Goal: Task Accomplishment & Management: Manage account settings

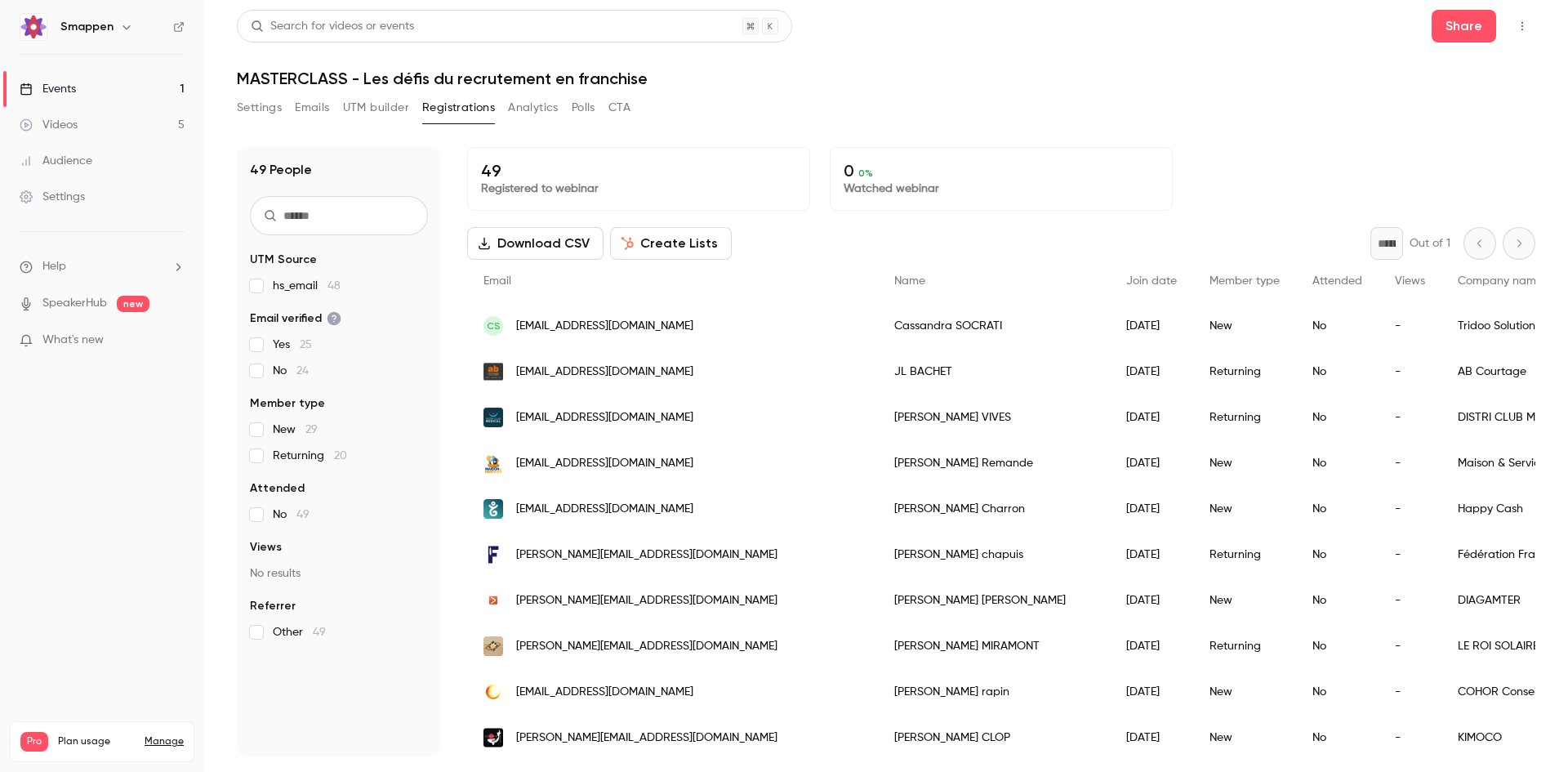
click at [275, 105] on button "Settings" at bounding box center [259, 108] width 44 height 26
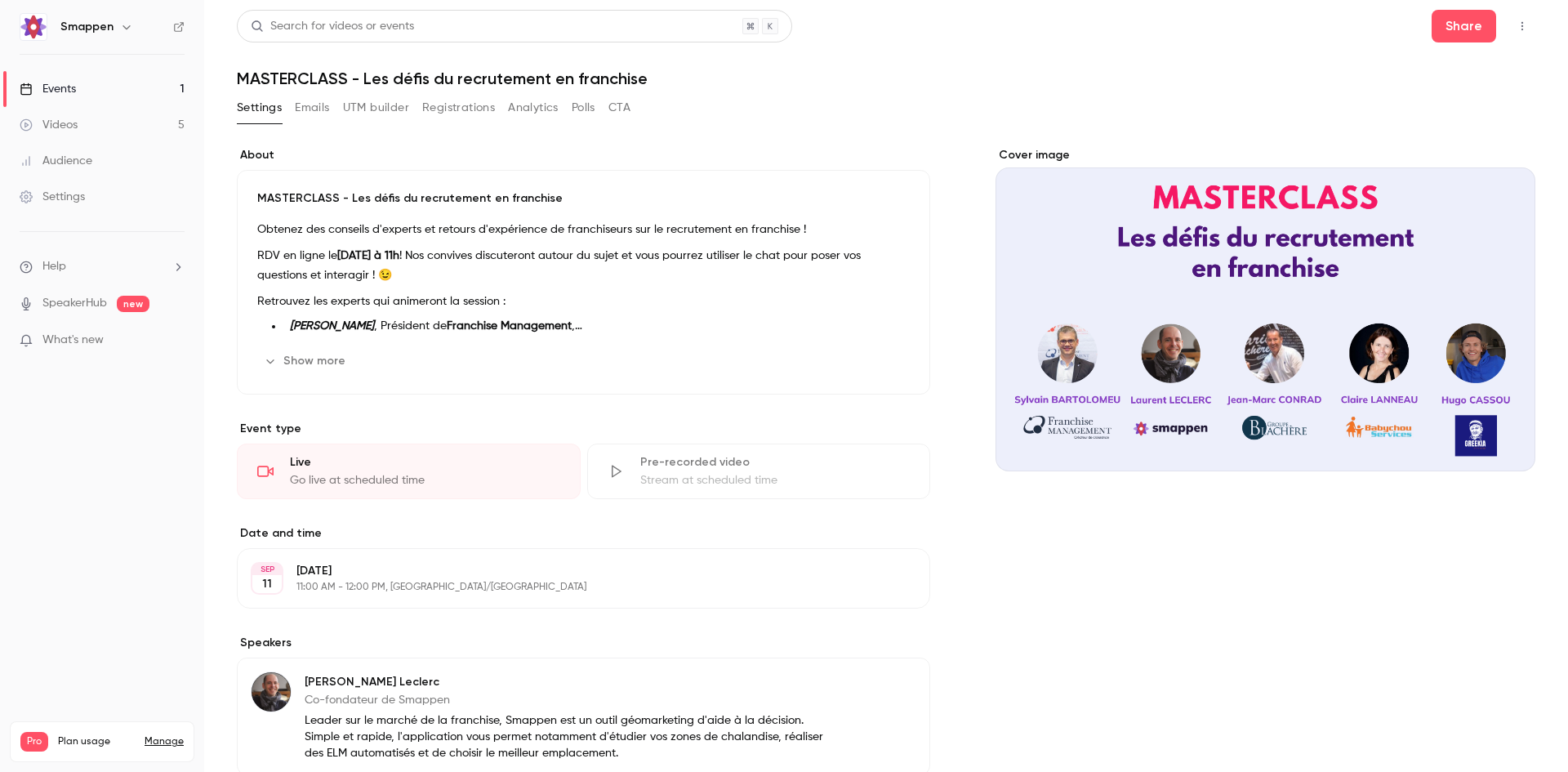
click at [285, 359] on button "Show more" at bounding box center [307, 361] width 98 height 26
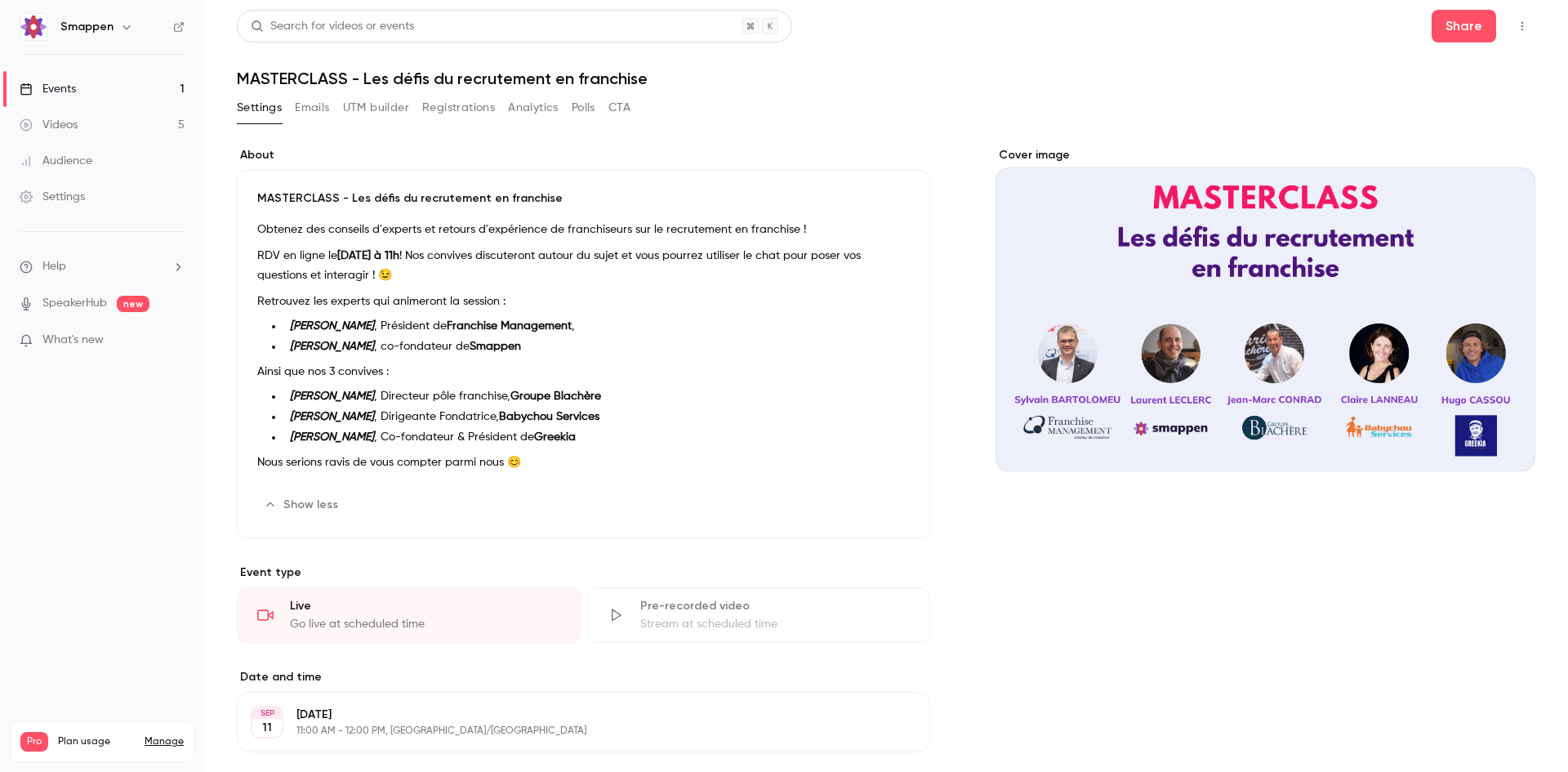
click at [332, 501] on button "Show less" at bounding box center [303, 505] width 91 height 26
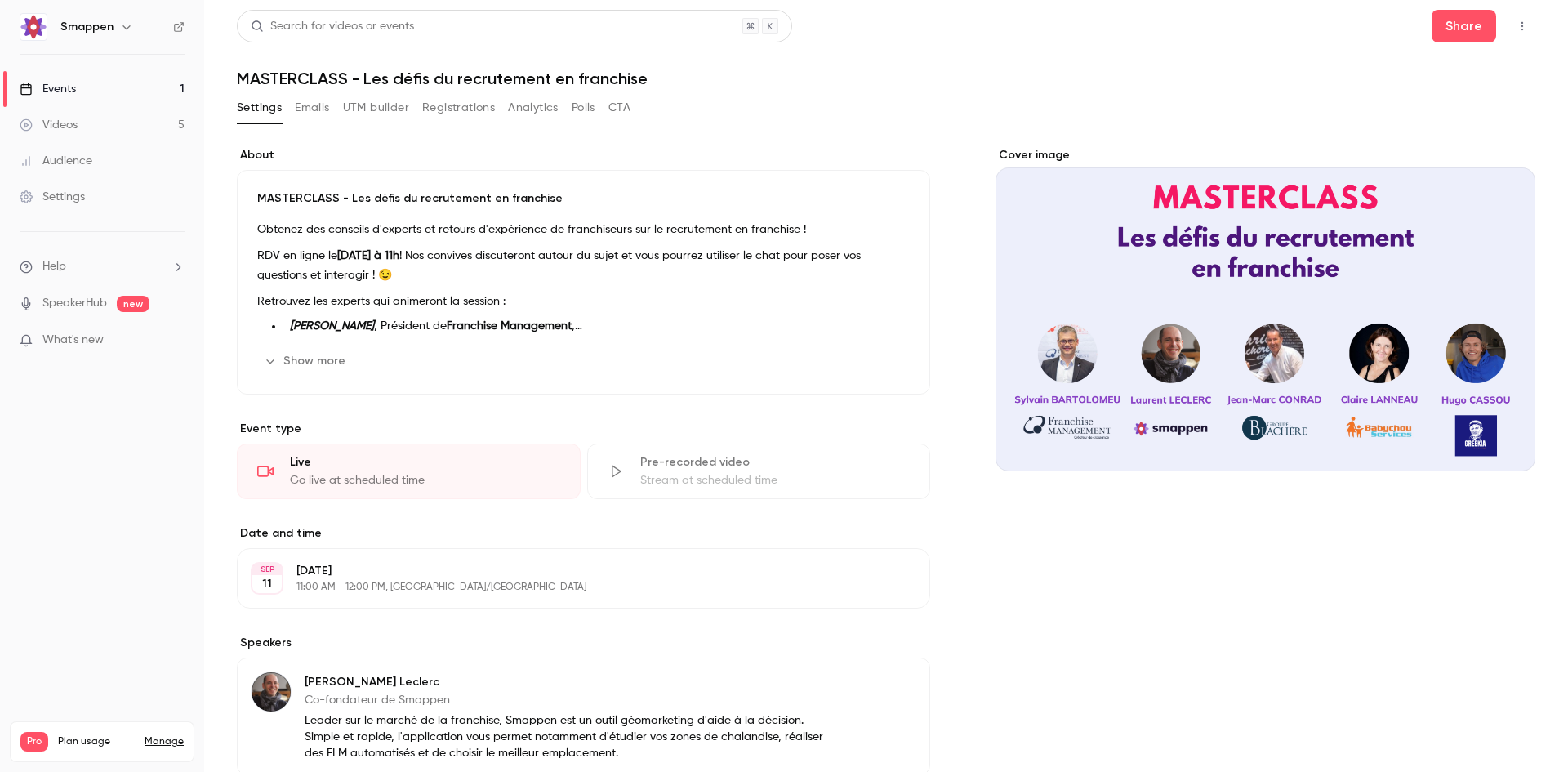
click at [524, 107] on button "Analytics" at bounding box center [533, 108] width 51 height 26
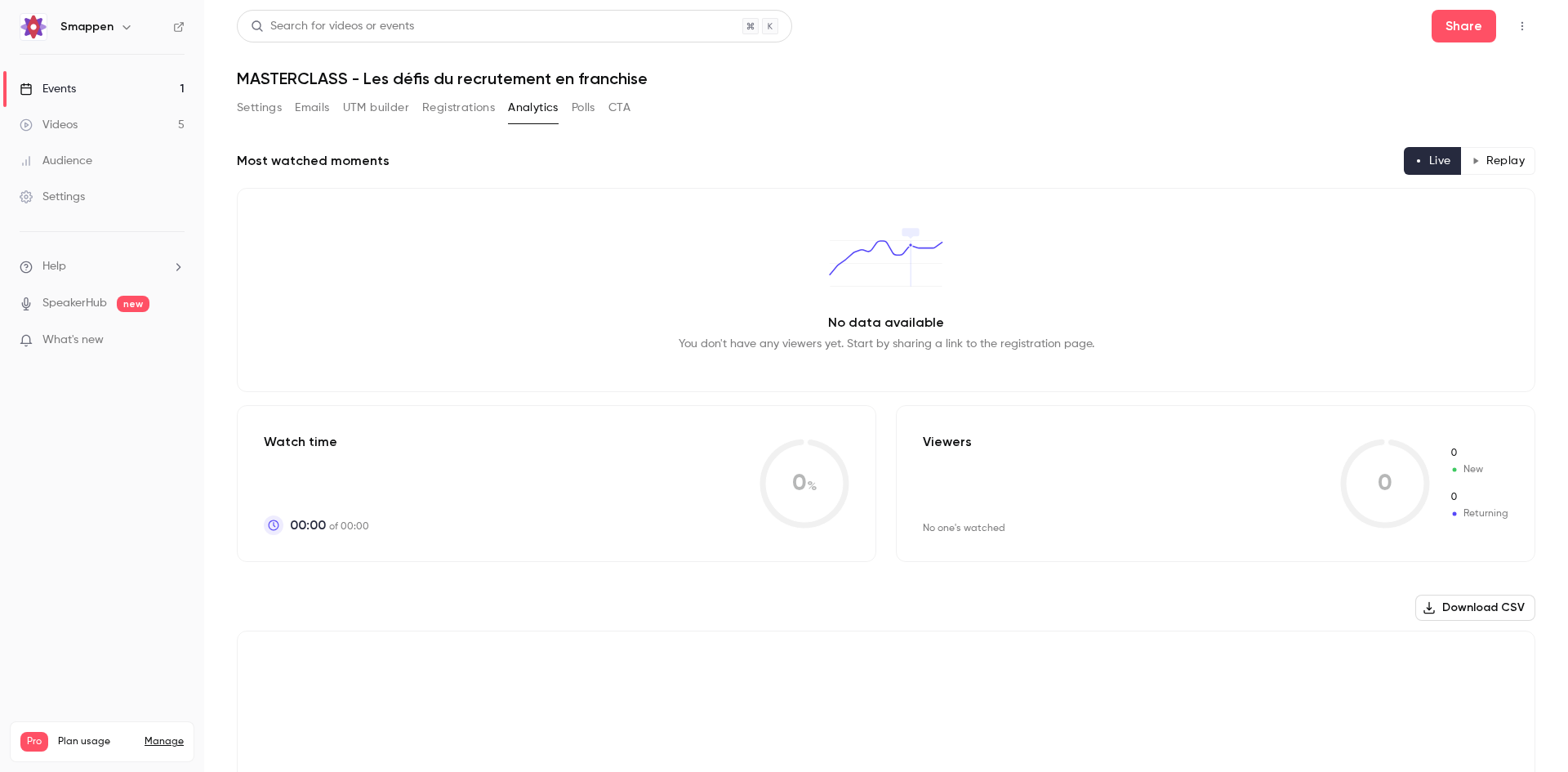
click at [316, 114] on button "Emails" at bounding box center [311, 108] width 34 height 26
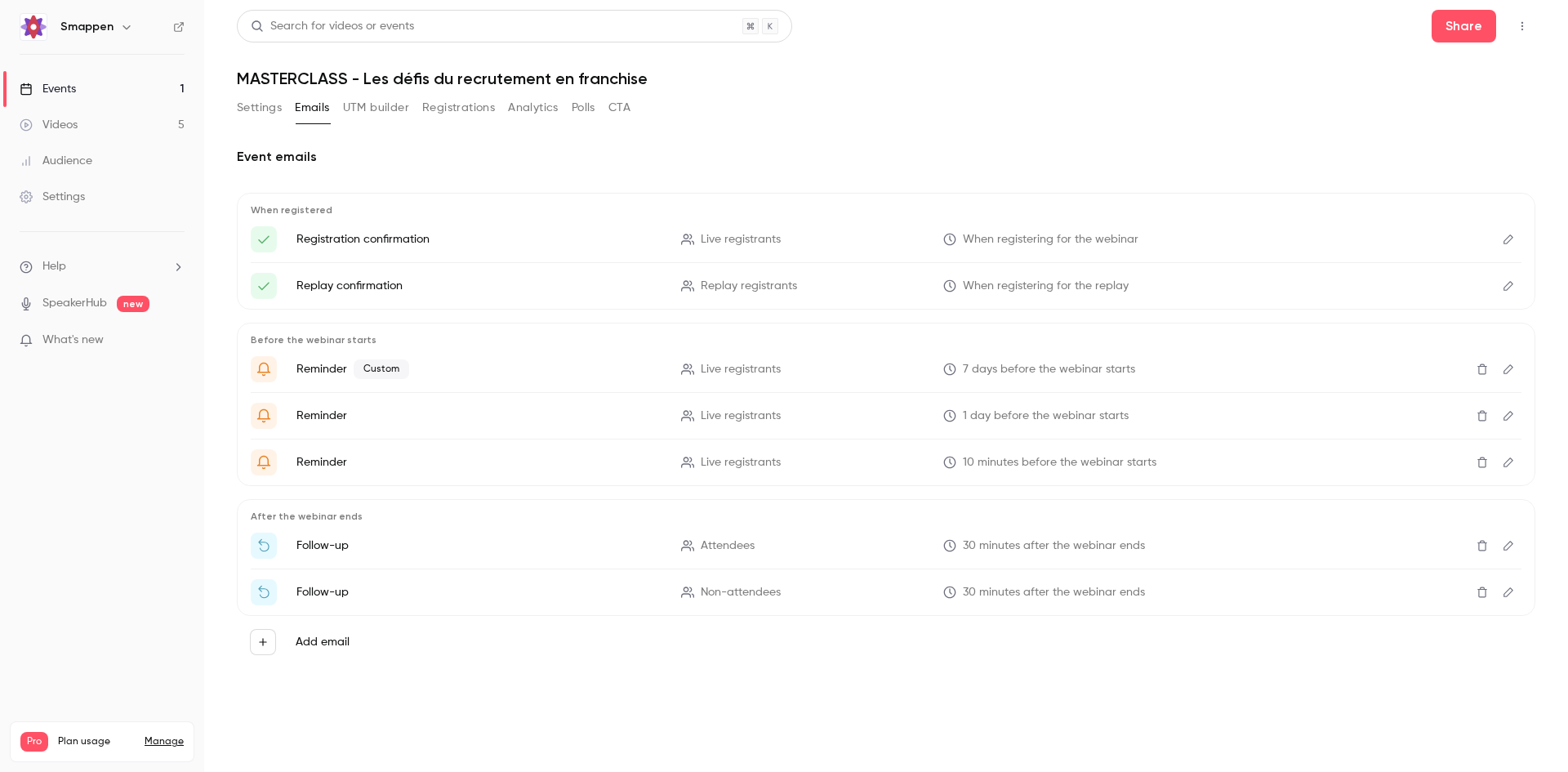
click at [454, 108] on button "Registrations" at bounding box center [459, 108] width 72 height 26
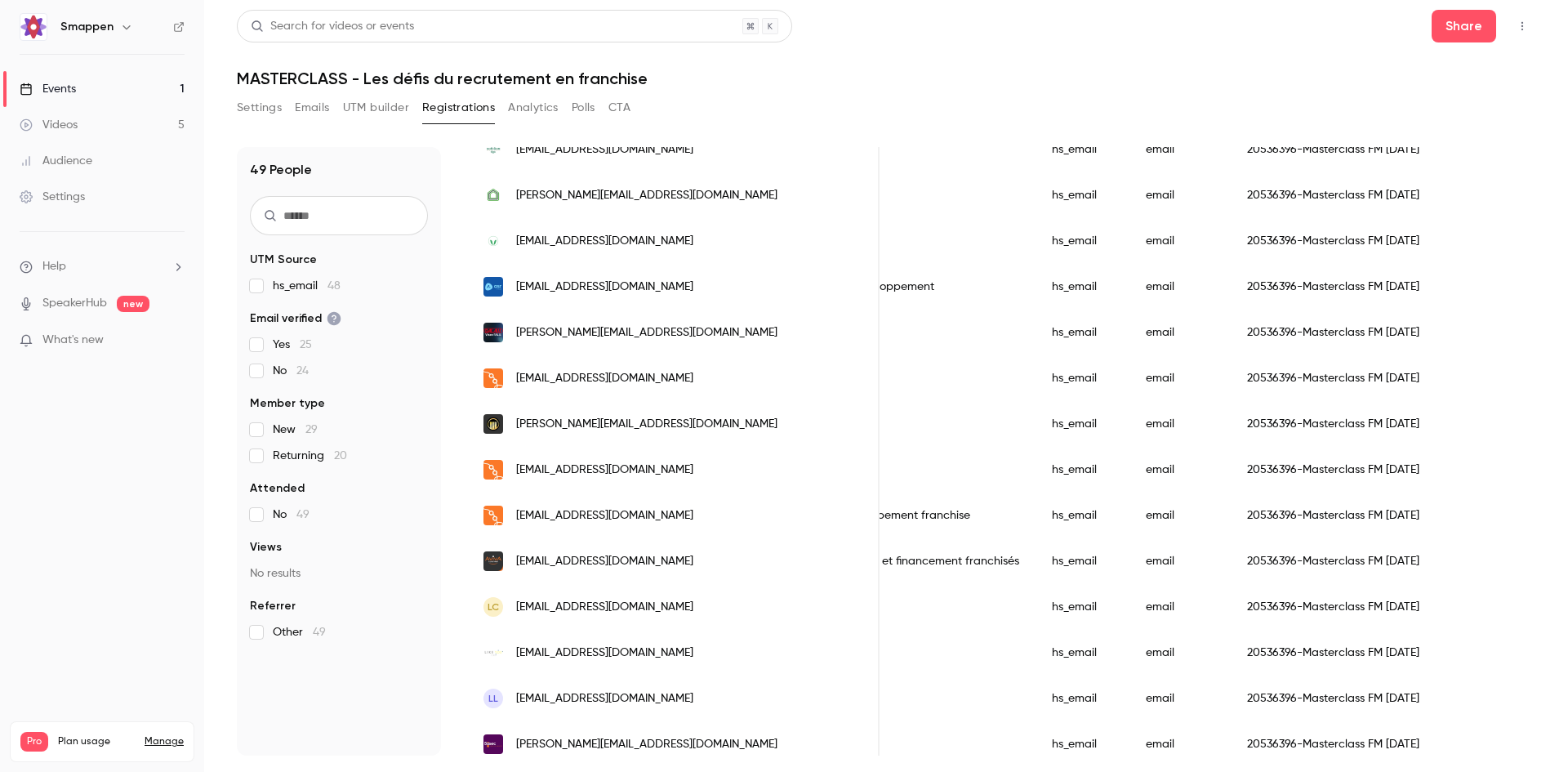
scroll to position [1148, 0]
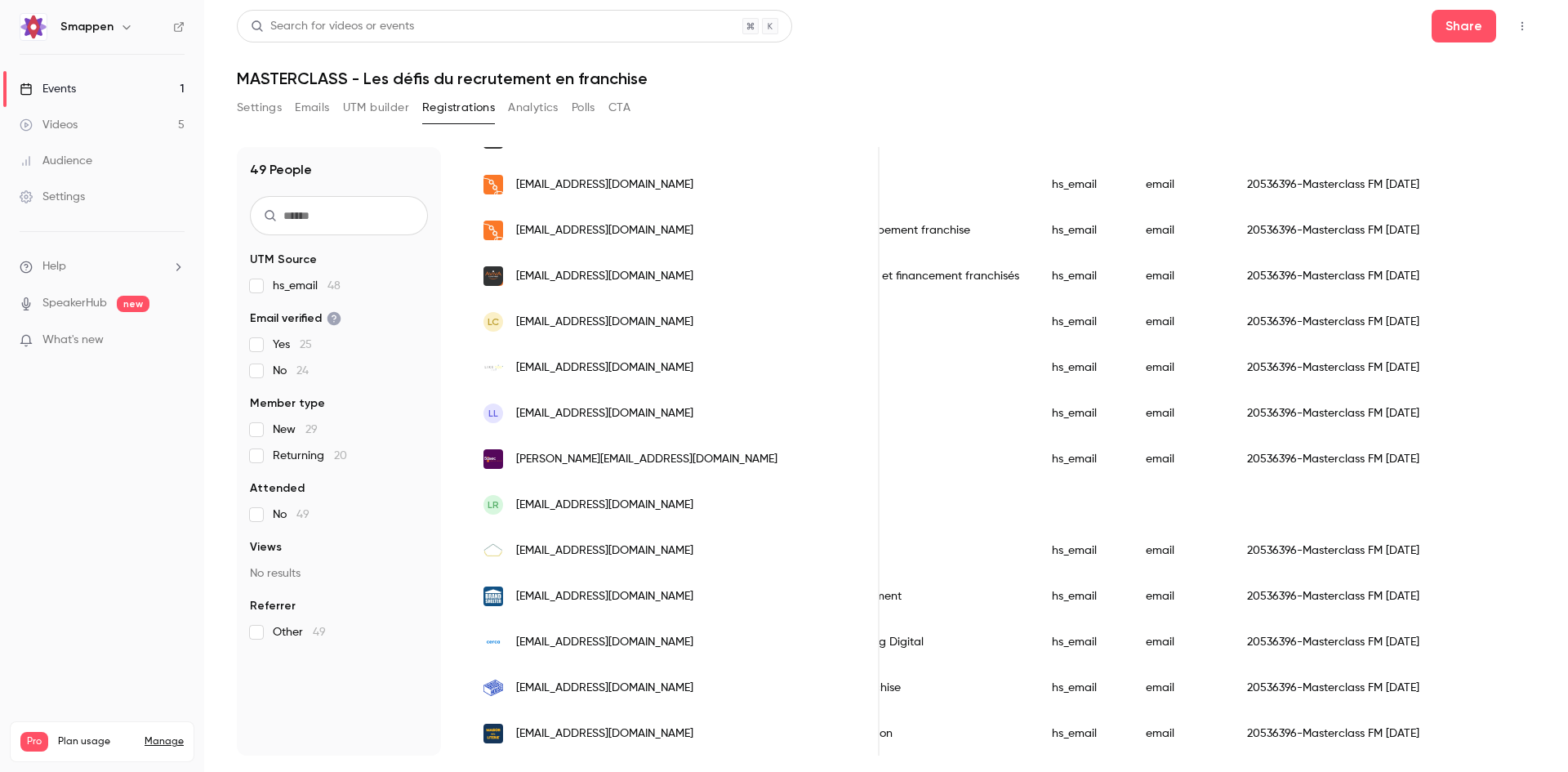
click at [262, 122] on div "Settings Emails UTM builder Registrations Analytics Polls CTA" at bounding box center [434, 110] width 394 height 32
click at [258, 104] on button "Settings" at bounding box center [259, 108] width 44 height 26
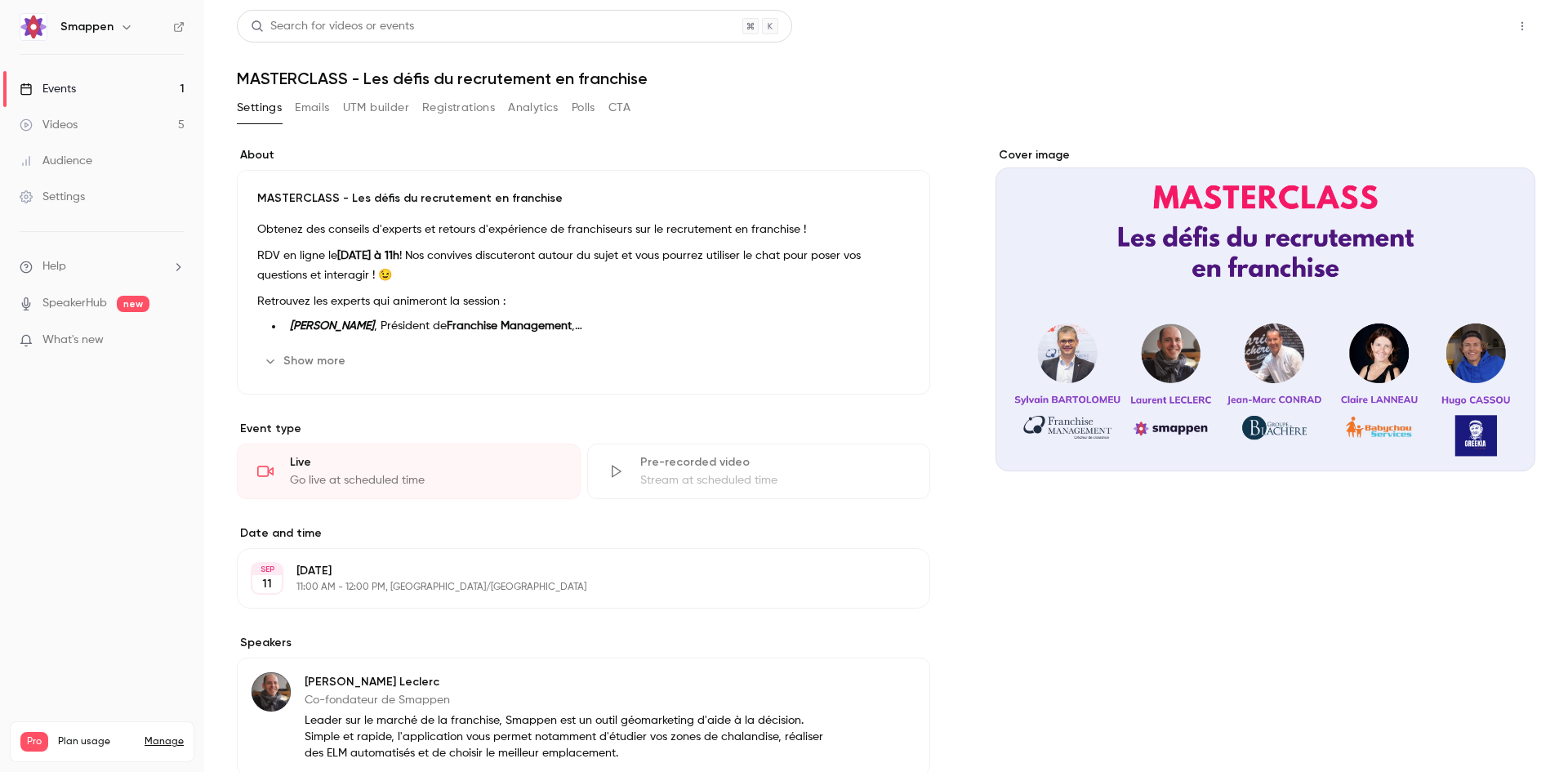
click at [1449, 26] on button "Share" at bounding box center [1464, 26] width 65 height 32
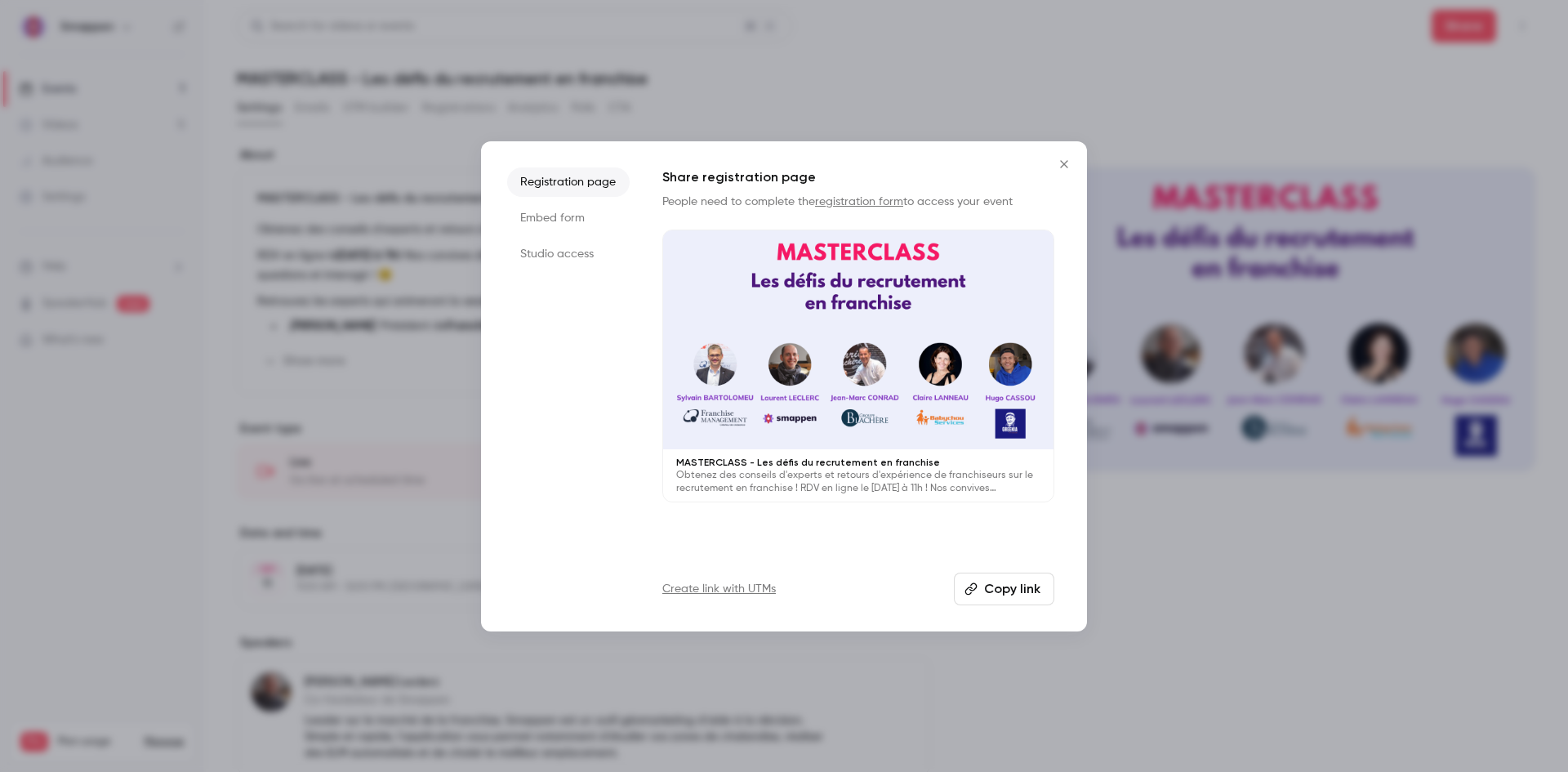
click at [1019, 589] on button "Copy link" at bounding box center [1005, 588] width 100 height 32
